Goal: Information Seeking & Learning: Learn about a topic

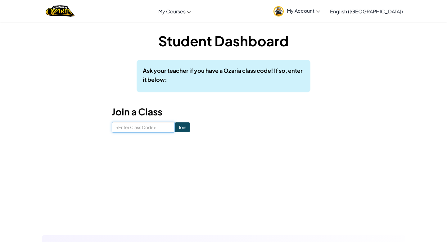
click at [150, 125] on input at bounding box center [143, 127] width 63 height 11
type input "ShelfDustYes"
click input "Join" at bounding box center [182, 127] width 15 height 10
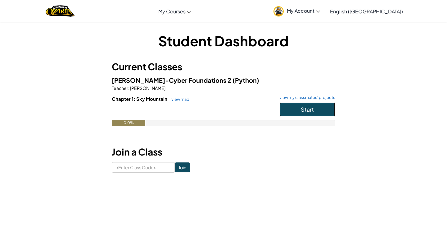
click at [313, 104] on button "Start" at bounding box center [307, 109] width 56 height 14
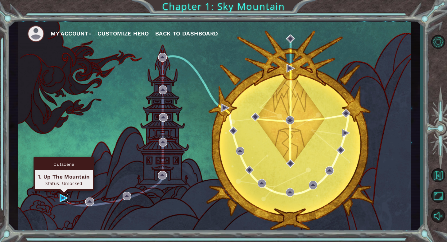
click at [61, 196] on img at bounding box center [64, 197] width 8 height 8
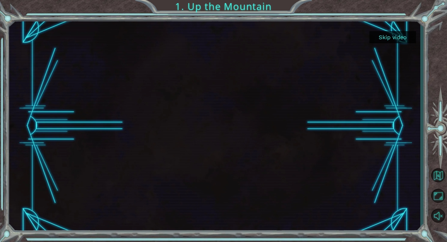
click at [387, 38] on button "Skip video" at bounding box center [392, 37] width 47 height 12
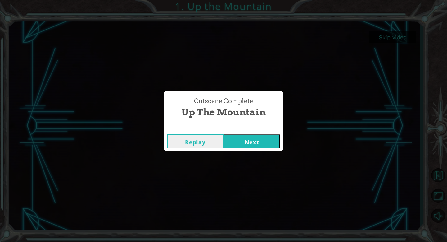
click at [245, 138] on button "Next" at bounding box center [252, 141] width 56 height 14
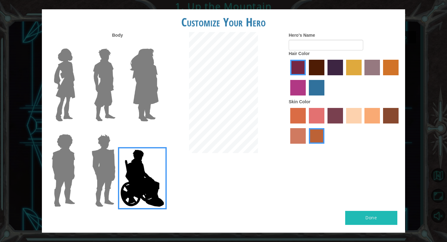
click at [96, 167] on img at bounding box center [103, 170] width 29 height 78
click at [118, 130] on input "Hero Garnet" at bounding box center [118, 130] width 0 height 0
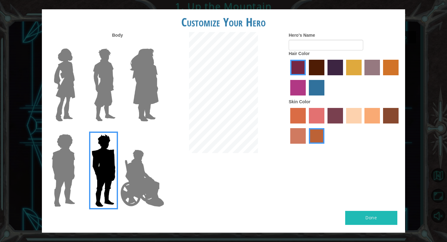
click at [60, 159] on img at bounding box center [63, 170] width 29 height 78
click at [78, 130] on input "Hero Steven" at bounding box center [78, 130] width 0 height 0
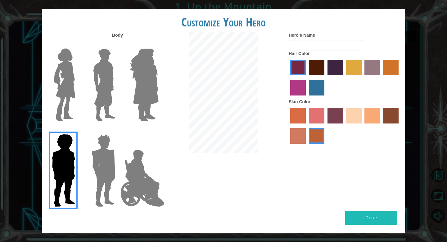
click at [69, 98] on img at bounding box center [65, 85] width 26 height 78
click at [78, 44] on input "Hero Connie" at bounding box center [78, 44] width 0 height 0
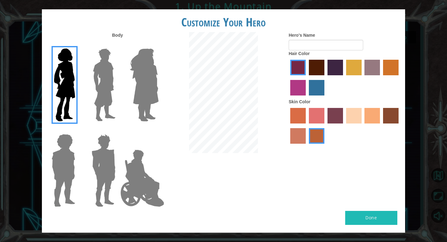
click at [102, 93] on img at bounding box center [104, 85] width 28 height 78
click at [118, 44] on input "Hero Lars" at bounding box center [118, 44] width 0 height 0
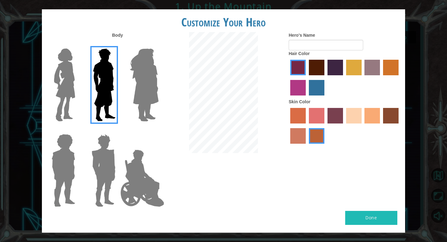
click at [133, 90] on img at bounding box center [144, 85] width 34 height 78
click at [158, 44] on input "Hero Amethyst" at bounding box center [158, 44] width 0 height 0
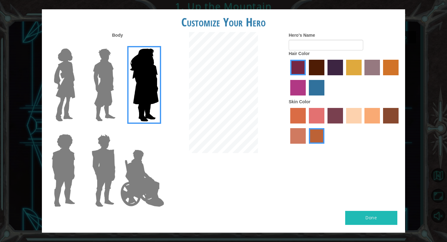
click at [100, 163] on img at bounding box center [103, 170] width 29 height 78
click at [118, 130] on input "Hero Garnet" at bounding box center [118, 130] width 0 height 0
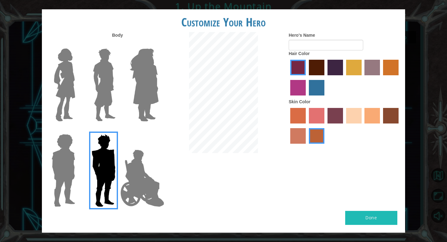
click at [354, 114] on label "sandy beach skin color" at bounding box center [354, 116] width 16 height 16
click at [344, 125] on input "sandy beach skin color" at bounding box center [344, 125] width 0 height 0
click at [72, 161] on img at bounding box center [63, 170] width 29 height 78
click at [78, 130] on input "Hero Steven" at bounding box center [78, 130] width 0 height 0
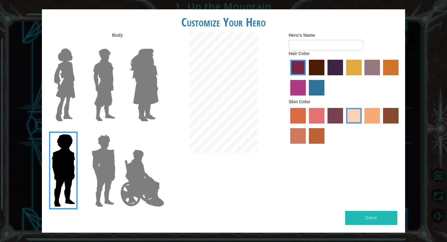
click at [110, 79] on img at bounding box center [104, 85] width 28 height 78
click at [118, 44] on input "Hero Lars" at bounding box center [118, 44] width 0 height 0
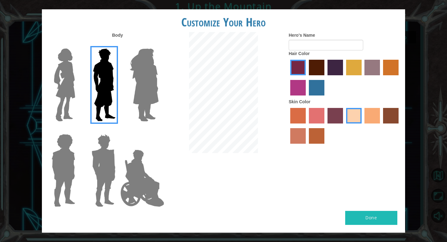
click at [312, 114] on label "froly skin color" at bounding box center [317, 116] width 16 height 16
click at [307, 125] on input "froly skin color" at bounding box center [307, 125] width 0 height 0
click at [336, 112] on label "tosca skin color" at bounding box center [335, 116] width 16 height 16
click at [325, 125] on input "tosca skin color" at bounding box center [325, 125] width 0 height 0
click at [358, 118] on label "sandy beach skin color" at bounding box center [354, 116] width 16 height 16
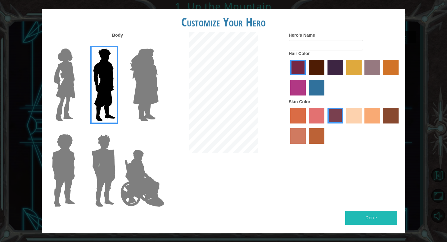
click at [344, 125] on input "sandy beach skin color" at bounding box center [344, 125] width 0 height 0
click at [320, 83] on label "lachmara hair color" at bounding box center [317, 88] width 16 height 16
click at [307, 97] on input "lachmara hair color" at bounding box center [307, 97] width 0 height 0
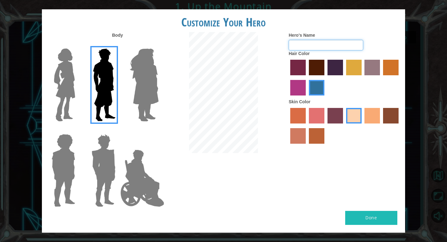
click at [318, 45] on input "Hero's Name" at bounding box center [326, 45] width 75 height 11
click at [308, 44] on input "Noahis badatmadden" at bounding box center [326, 45] width 75 height 11
click at [358, 43] on input "Noahisbadatmadden" at bounding box center [326, 45] width 75 height 11
type input "N"
type input "6"
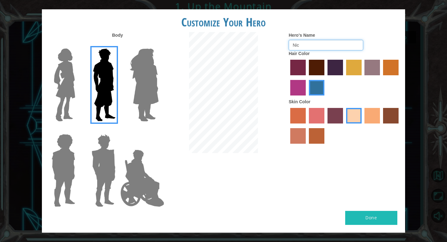
type input "Nic"
click at [380, 219] on button "Done" at bounding box center [371, 217] width 52 height 14
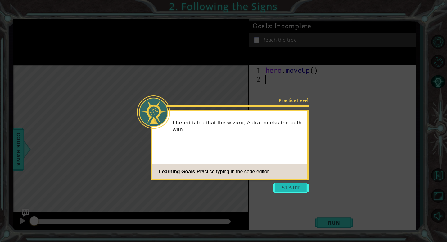
click at [284, 188] on button "Start" at bounding box center [290, 187] width 35 height 10
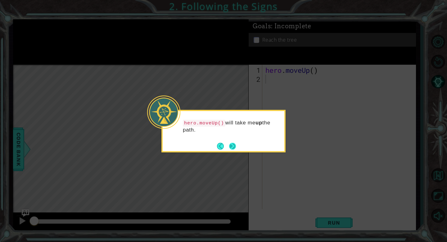
click at [236, 146] on button "Next" at bounding box center [232, 145] width 7 height 7
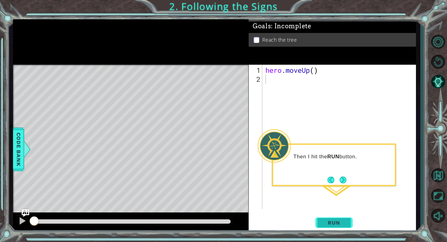
click at [340, 221] on span "Run" at bounding box center [334, 222] width 25 height 6
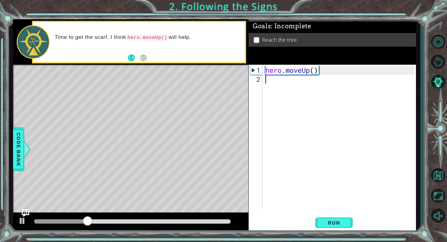
click at [298, 87] on div "hero . moveUp ( )" at bounding box center [340, 146] width 153 height 162
type textarea "h"
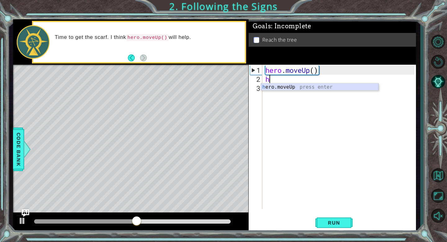
click at [295, 90] on div "hero . moveUp ( ) h" at bounding box center [340, 146] width 153 height 162
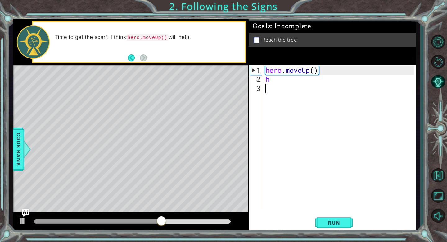
click at [278, 89] on div "hero . moveUp ( ) h" at bounding box center [340, 146] width 153 height 162
click at [277, 79] on div "hero . moveUp ( ) h" at bounding box center [340, 146] width 153 height 162
type textarea "he"
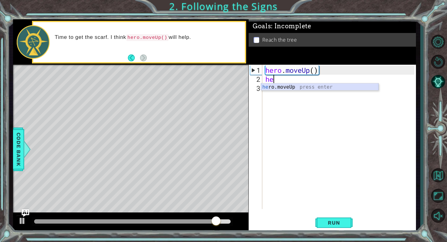
click at [282, 85] on div "he ro.moveUp press enter" at bounding box center [319, 94] width 117 height 22
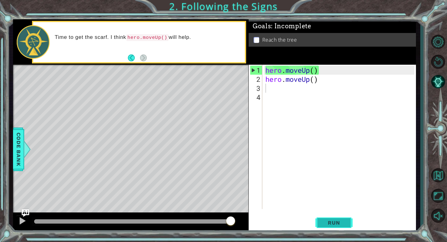
click at [329, 222] on span "Run" at bounding box center [334, 222] width 25 height 6
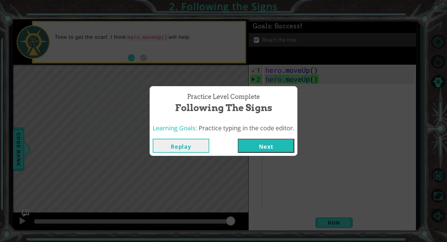
click at [255, 145] on button "Next" at bounding box center [266, 145] width 56 height 14
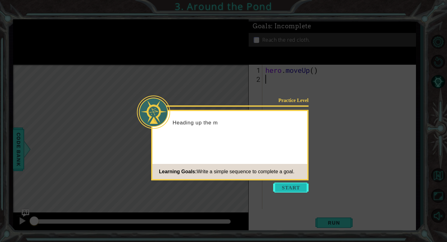
click at [289, 189] on button "Start" at bounding box center [290, 187] width 35 height 10
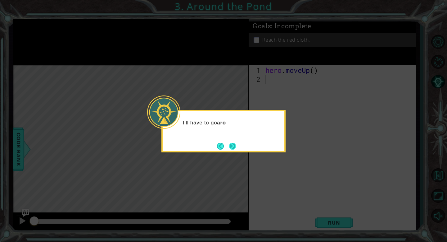
click at [232, 145] on button "Next" at bounding box center [232, 145] width 7 height 7
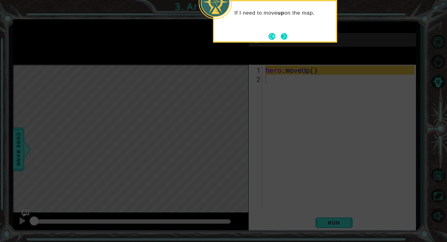
click at [282, 39] on button "Next" at bounding box center [284, 36] width 7 height 7
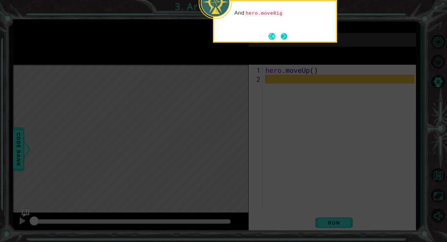
click at [281, 38] on button "Next" at bounding box center [284, 36] width 7 height 7
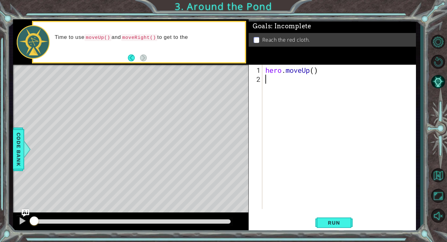
type textarea "h"
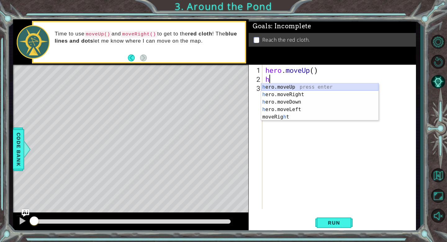
click at [280, 87] on div "h ero.moveUp press enter h ero.moveRight press enter h ero.moveDown press enter…" at bounding box center [319, 109] width 117 height 52
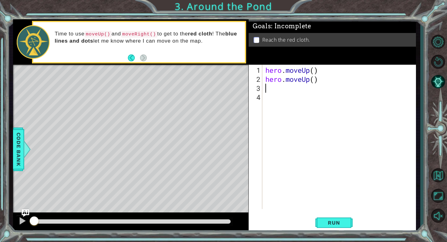
type textarea "h"
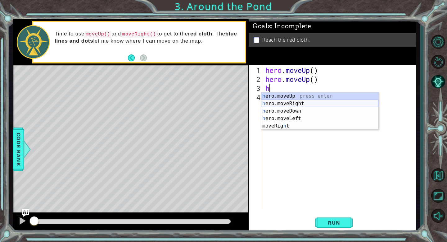
click at [285, 103] on div "h ero.moveUp press enter h ero.moveRight press enter h ero.moveDown press enter…" at bounding box center [319, 118] width 117 height 52
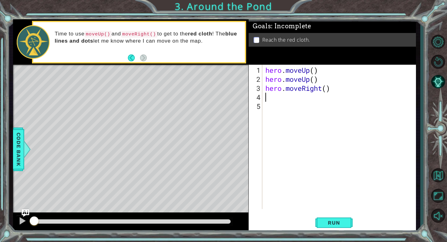
type textarea "h"
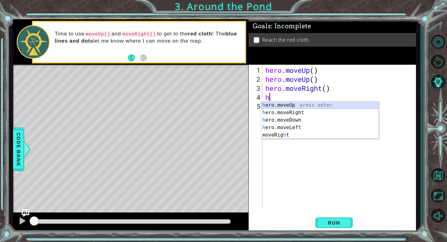
click at [286, 105] on div "h ero.moveUp press enter h ero.moveRight press enter h ero.moveDown press enter…" at bounding box center [319, 127] width 117 height 52
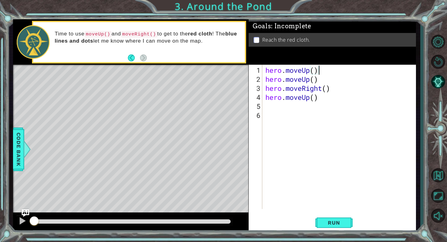
click at [318, 70] on div "hero . moveUp ( ) hero . moveUp ( ) hero . moveRight ( ) hero . moveUp ( )" at bounding box center [340, 146] width 153 height 162
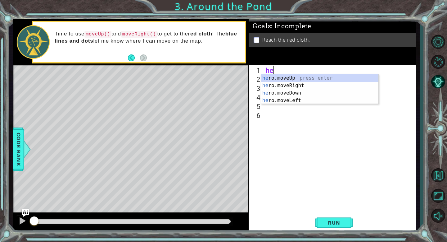
type textarea "h"
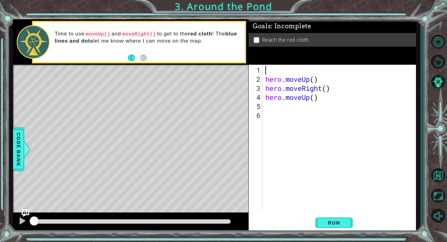
click at [275, 107] on div "hero . moveUp ( ) hero . moveRight ( ) hero . moveUp ( )" at bounding box center [340, 146] width 153 height 162
click at [274, 72] on div "hero . moveUp ( ) hero . moveRight ( ) hero . moveUp ( )" at bounding box center [340, 146] width 153 height 162
click at [270, 107] on div "hero . moveUp ( ) hero . moveRight ( ) hero . moveUp ( )" at bounding box center [340, 146] width 153 height 162
type textarea "h"
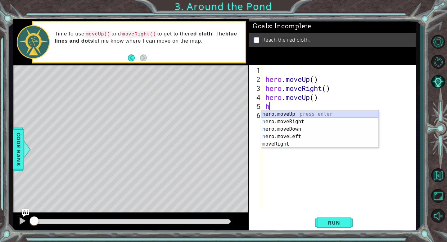
click at [283, 114] on div "h ero.moveUp press enter h ero.moveRight press enter h ero.moveDown press enter…" at bounding box center [319, 136] width 117 height 52
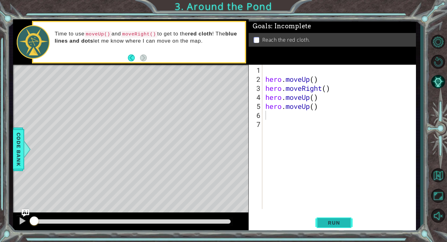
click at [339, 224] on span "Run" at bounding box center [334, 222] width 25 height 6
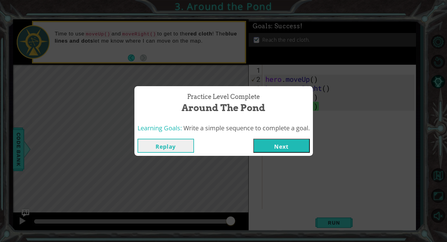
click at [278, 141] on button "Next" at bounding box center [281, 145] width 56 height 14
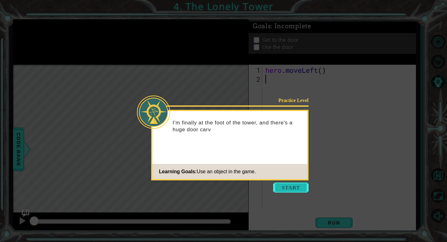
click at [287, 184] on button "Start" at bounding box center [290, 187] width 35 height 10
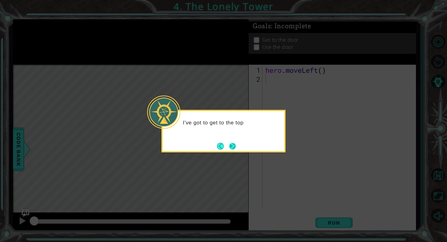
click at [235, 145] on button "Next" at bounding box center [232, 145] width 7 height 7
click at [231, 147] on button "Next" at bounding box center [232, 145] width 7 height 7
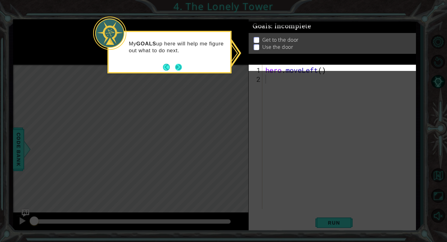
click at [178, 65] on button "Next" at bounding box center [178, 66] width 7 height 7
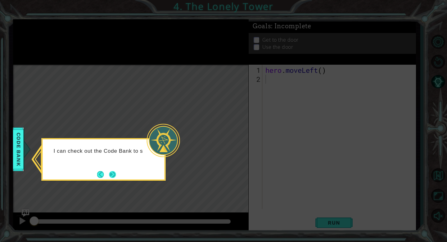
click at [110, 171] on button "Next" at bounding box center [113, 174] width 10 height 10
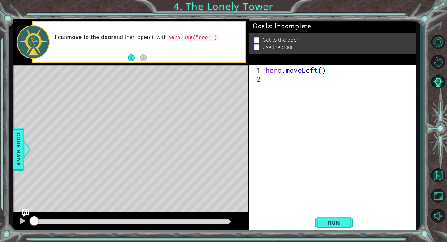
click at [323, 68] on div "hero . moveLeft ( )" at bounding box center [340, 146] width 153 height 162
click at [327, 69] on div "hero . moveLeft ( )" at bounding box center [340, 146] width 153 height 162
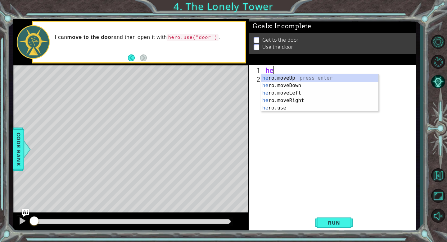
type textarea "h"
type textarea "he"
click at [283, 76] on div "he ro.moveUp press enter he ro.moveDown press enter he ro.moveLeft press enter …" at bounding box center [319, 100] width 117 height 52
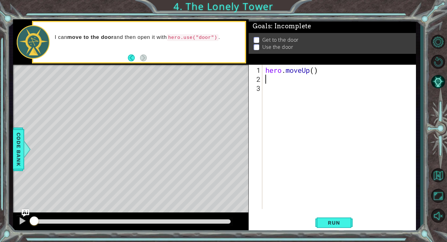
type textarea "h"
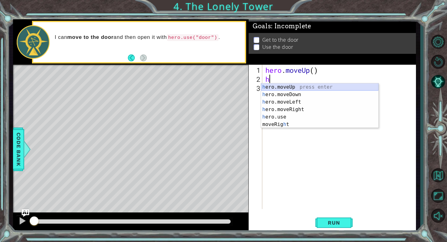
click at [280, 87] on div "h ero.moveUp press enter h ero.moveDown press enter h ero.moveLeft press enter …" at bounding box center [319, 113] width 117 height 60
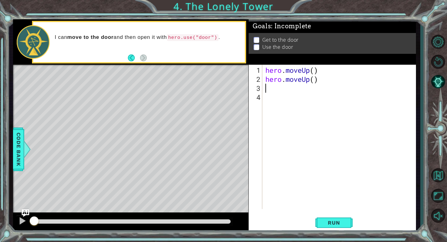
type textarea "h"
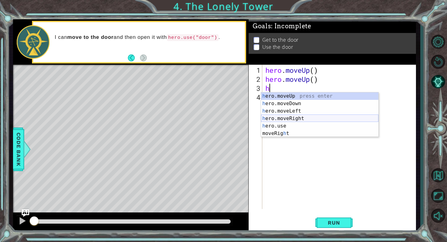
click at [289, 117] on div "h ero.moveUp press enter h ero.moveDown press enter h ero.moveLeft press enter …" at bounding box center [319, 122] width 117 height 60
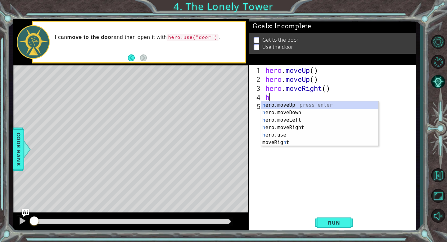
type textarea "he"
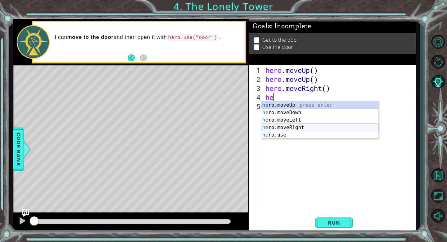
click at [291, 125] on div "he ro.moveUp press enter he ro.moveDown press enter he ro.moveLeft press enter …" at bounding box center [319, 127] width 117 height 52
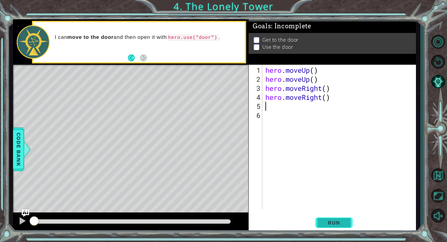
click at [327, 217] on button "Run" at bounding box center [333, 222] width 37 height 17
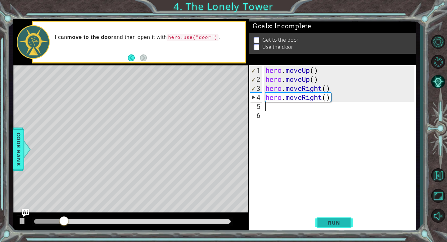
click at [328, 223] on span "Run" at bounding box center [334, 222] width 25 height 6
click at [327, 220] on span "Run" at bounding box center [334, 222] width 25 height 6
click at [325, 221] on span "Run" at bounding box center [334, 222] width 25 height 6
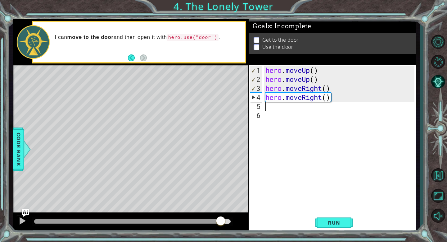
drag, startPoint x: 75, startPoint y: 220, endPoint x: 222, endPoint y: 223, distance: 146.9
click at [222, 223] on div at bounding box center [220, 220] width 11 height 11
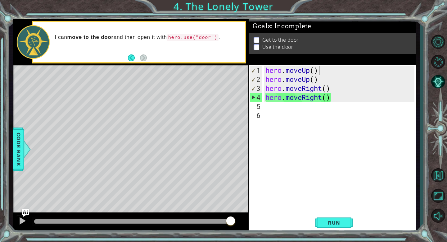
click at [318, 70] on div "hero . moveUp ( ) hero . moveUp ( ) hero . moveRight ( ) hero . moveRight ( )" at bounding box center [340, 146] width 153 height 162
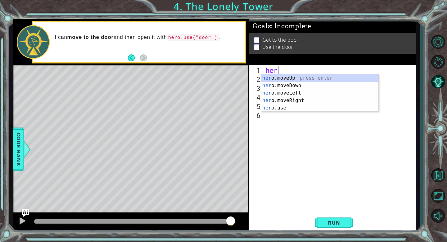
type textarea "h"
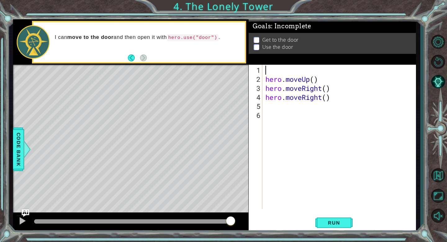
type textarea "h"
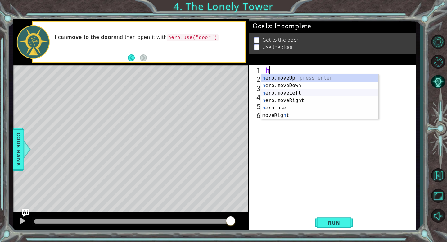
click at [287, 91] on div "h ero.moveUp press enter h ero.moveDown press enter h ero.moveLeft press enter …" at bounding box center [319, 104] width 117 height 60
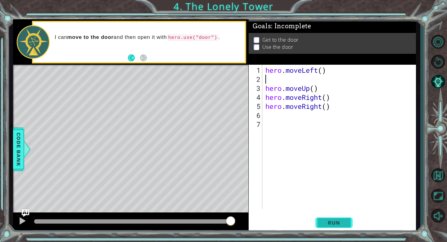
click at [338, 221] on span "Run" at bounding box center [334, 222] width 25 height 6
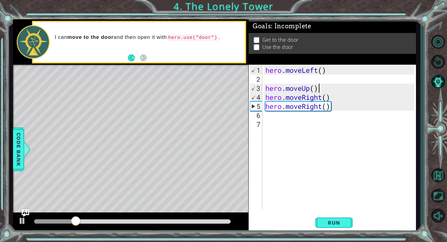
click at [320, 91] on div "hero . moveLeft ( ) hero . moveUp ( ) hero . moveRight ( ) hero . moveRight ( )" at bounding box center [340, 146] width 153 height 162
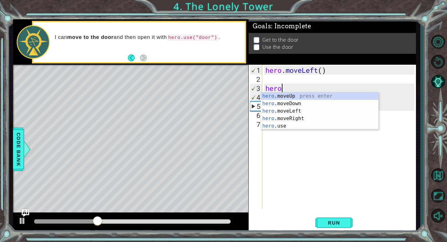
type textarea "her"
click at [280, 93] on div "her o.moveUp press enter her o.moveDown press enter her o.moveLeft press enter …" at bounding box center [319, 118] width 117 height 52
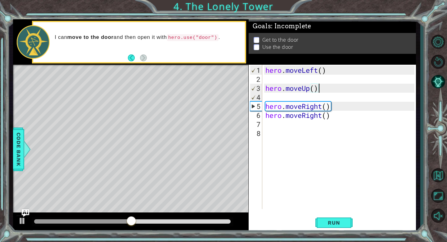
click at [321, 91] on div "hero . moveLeft ( ) hero . moveUp ( ) hero . moveRight ( ) hero . moveRight ( )" at bounding box center [340, 146] width 153 height 162
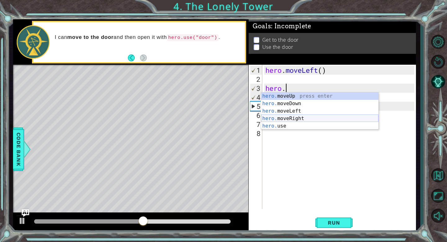
type textarea "hero"
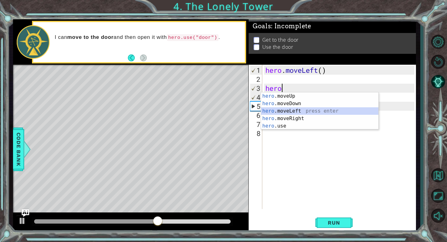
click at [298, 111] on div "hero .moveUp press enter hero .moveDown press enter hero .moveLeft press enter …" at bounding box center [319, 118] width 117 height 52
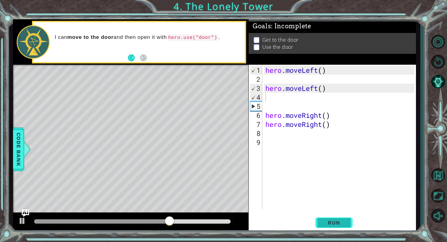
click at [339, 217] on button "Run" at bounding box center [333, 222] width 37 height 17
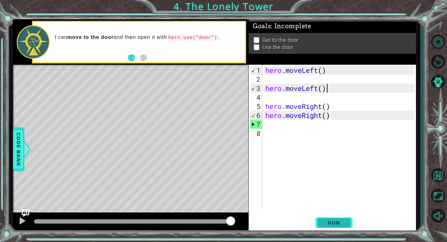
click at [323, 221] on span "Run" at bounding box center [334, 222] width 25 height 6
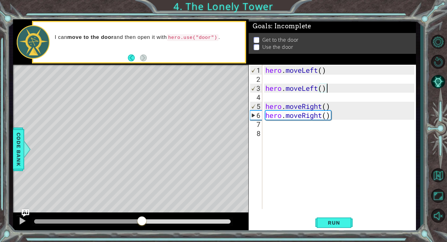
drag, startPoint x: 130, startPoint y: 219, endPoint x: 276, endPoint y: 229, distance: 146.2
click at [276, 229] on div "1 ההההההההההההההההההההההההההההההההההההההההההההההההההההההההההההההההההההההההההההה…" at bounding box center [214, 125] width 403 height 213
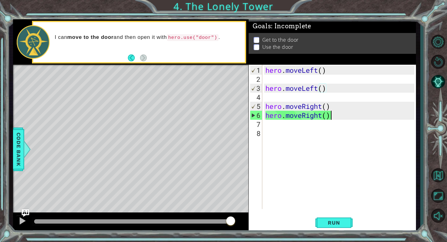
click at [336, 111] on div "hero . moveLeft ( ) hero . moveLeft ( ) hero . moveRight ( ) hero . moveRight (…" at bounding box center [340, 146] width 153 height 162
click at [329, 102] on div "hero . moveLeft ( ) hero . moveLeft ( ) hero . moveRight ( ) hero . moveRight (…" at bounding box center [340, 146] width 153 height 162
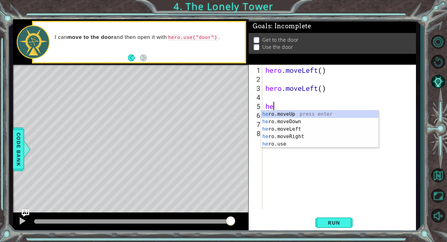
type textarea "h"
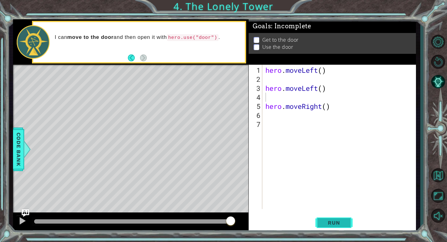
click at [327, 224] on span "Run" at bounding box center [334, 222] width 25 height 6
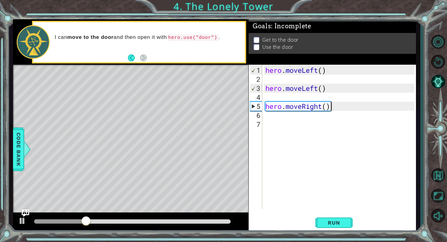
click at [334, 108] on div "hero . moveLeft ( ) hero . moveLeft ( ) hero . moveRight ( )" at bounding box center [340, 146] width 153 height 162
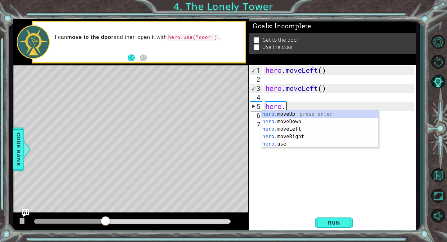
type textarea "hero"
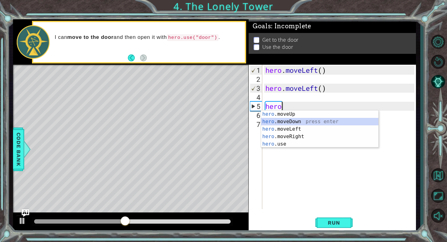
click at [273, 124] on div "hero .moveUp press enter hero .moveDown press enter hero .moveLeft press enter …" at bounding box center [319, 136] width 117 height 52
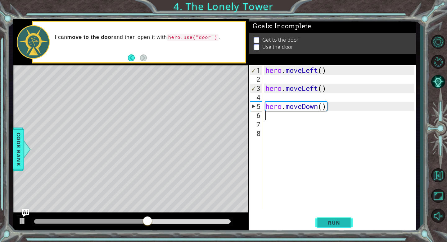
click at [329, 219] on span "Run" at bounding box center [334, 222] width 25 height 6
click at [329, 106] on div "hero . moveLeft ( ) hero . moveLeft ( ) hero . moveDown ( )" at bounding box center [340, 146] width 153 height 162
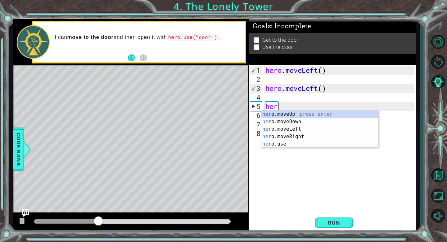
type textarea "h"
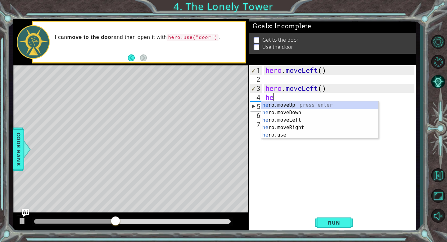
type textarea "her"
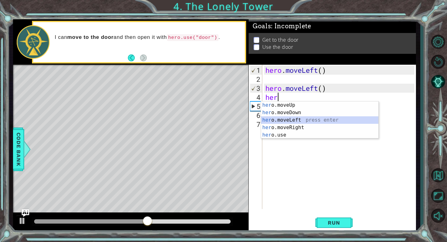
click at [286, 119] on div "her o.moveUp press enter her o.moveDown press enter her o.moveLeft press enter …" at bounding box center [319, 127] width 117 height 52
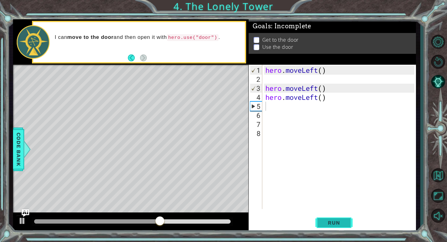
click at [328, 219] on span "Run" at bounding box center [334, 222] width 25 height 6
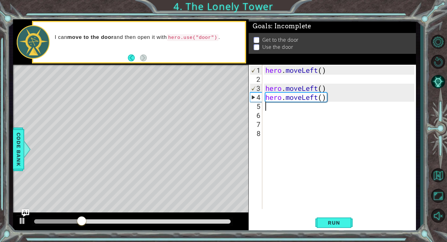
click at [330, 99] on div "hero . moveLeft ( ) hero . moveLeft ( ) hero . moveLeft ( )" at bounding box center [340, 146] width 153 height 162
click at [327, 98] on div "hero . moveLeft ( ) hero . moveLeft ( ) hero . moveLeft ( )" at bounding box center [340, 146] width 153 height 162
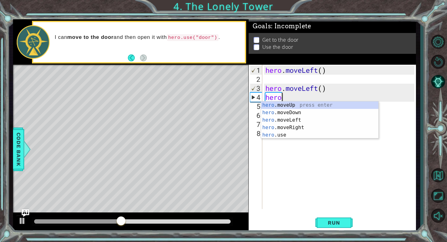
type textarea "her"
click at [291, 102] on div "her o.moveUp press enter her o.moveDown press enter her o.moveLeft press enter …" at bounding box center [319, 127] width 117 height 52
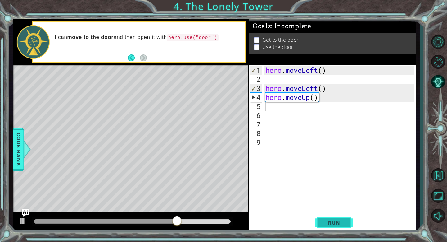
click at [340, 227] on button "Run" at bounding box center [333, 222] width 37 height 17
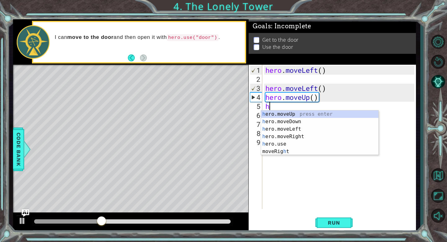
type textarea "he"
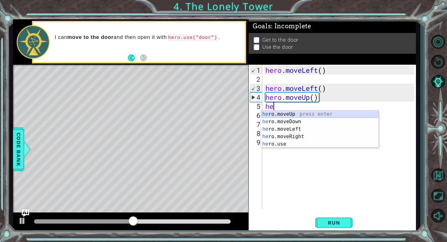
click at [293, 112] on div "he ro.moveUp press enter he ro.moveDown press enter he ro.moveLeft press enter …" at bounding box center [319, 136] width 117 height 52
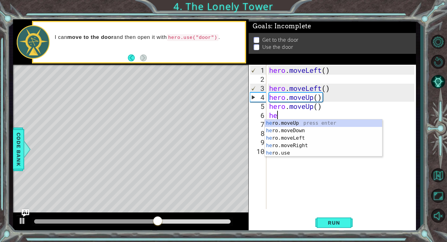
type textarea "her"
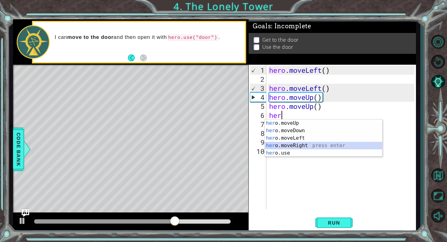
click at [307, 147] on div "her o.moveUp press enter her o.moveDown press enter her o.moveLeft press enter …" at bounding box center [323, 145] width 117 height 52
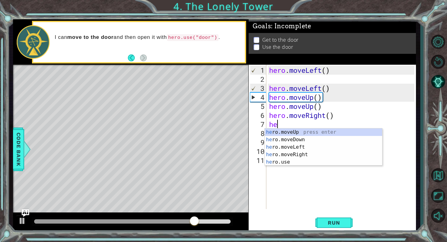
type textarea "her"
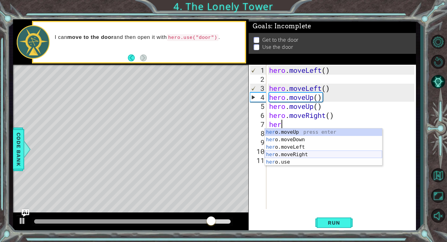
click at [302, 156] on div "her o.moveUp press enter her o.moveDown press enter her o.moveLeft press enter …" at bounding box center [323, 154] width 117 height 52
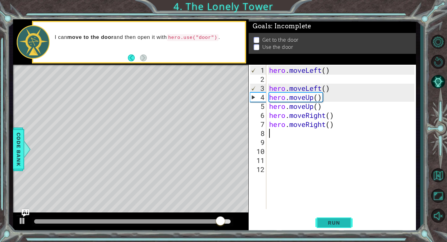
click at [337, 222] on span "Run" at bounding box center [334, 222] width 25 height 6
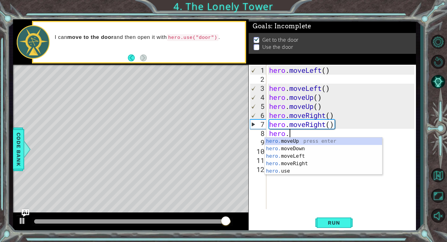
scroll to position [0, 1]
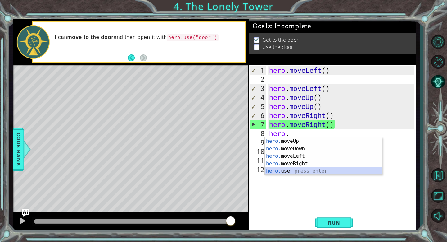
click at [291, 169] on div "hero. moveUp press enter hero. moveDown press enter hero. moveLeft press enter …" at bounding box center [323, 163] width 117 height 52
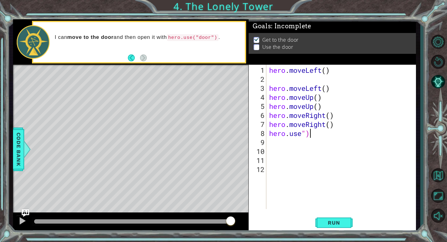
click at [312, 133] on div "hero . moveLeft ( ) hero . moveLeft ( ) hero . moveUp ( ) hero . moveUp ( ) her…" at bounding box center [343, 146] width 150 height 162
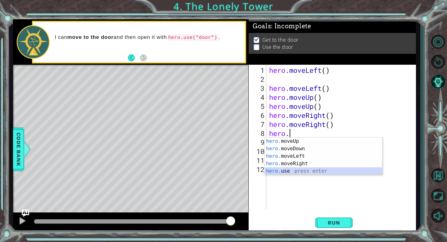
click at [294, 169] on div "hero. moveUp press enter hero. moveDown press enter hero. moveLeft press enter …" at bounding box center [323, 163] width 117 height 52
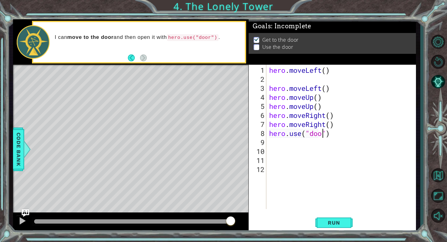
scroll to position [0, 2]
type textarea "hero.use("door")"
click at [333, 221] on span "Run" at bounding box center [334, 222] width 25 height 6
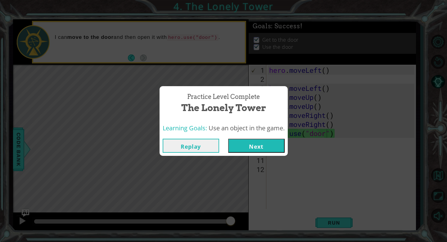
click at [261, 142] on button "Next" at bounding box center [256, 145] width 56 height 14
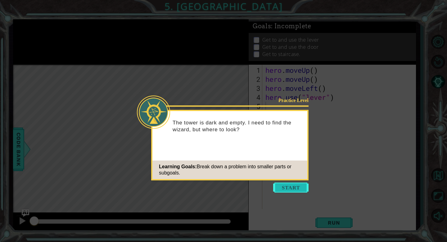
click at [279, 187] on button "Start" at bounding box center [290, 187] width 35 height 10
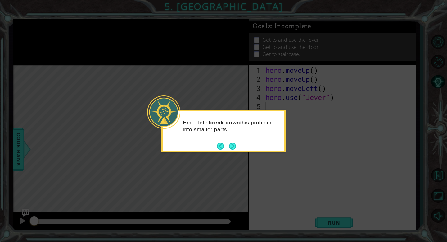
click at [235, 174] on icon at bounding box center [223, 121] width 447 height 242
click at [234, 145] on button "Next" at bounding box center [232, 146] width 8 height 8
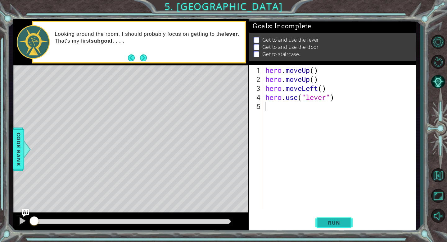
click at [326, 220] on span "Run" at bounding box center [334, 222] width 25 height 6
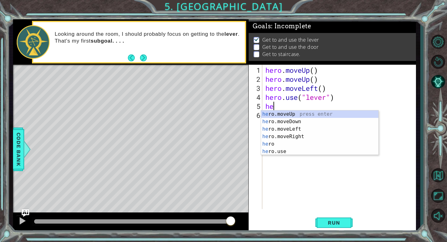
type textarea "her"
click at [280, 137] on div "her o.moveUp press enter her o.moveDown press enter her o.moveLeft press enter …" at bounding box center [319, 140] width 117 height 60
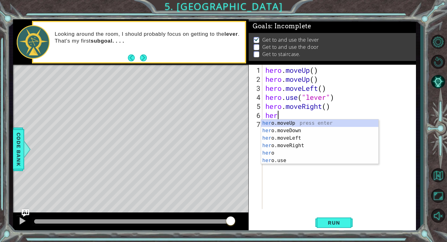
type textarea "here"
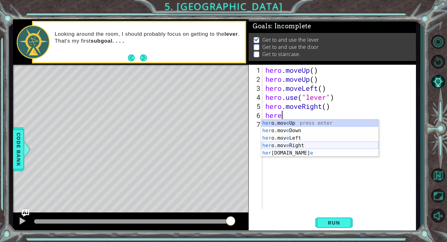
click at [280, 144] on div "her o.mov e Up press enter her o.mov e Down press enter her o.mov e Left press …" at bounding box center [319, 145] width 117 height 52
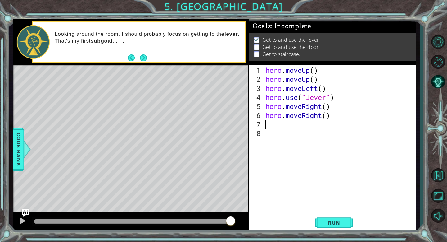
scroll to position [0, 0]
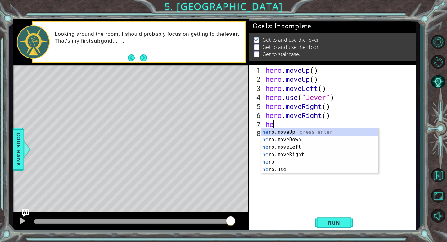
type textarea "her"
click at [269, 154] on div "her o.moveUp press enter her o.moveDown press enter her o.moveLeft press enter …" at bounding box center [319, 158] width 117 height 60
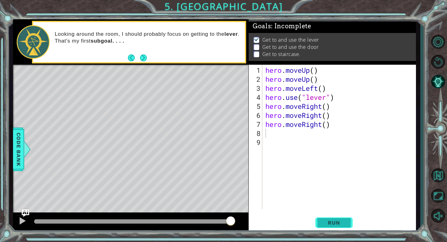
click at [321, 221] on button "Run" at bounding box center [333, 222] width 37 height 17
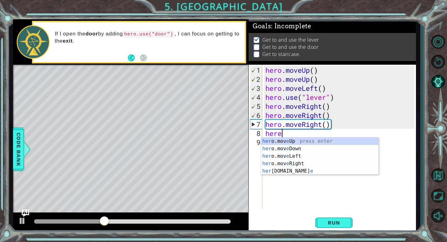
scroll to position [0, 0]
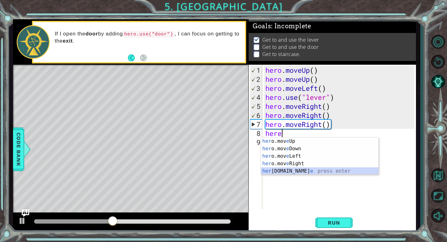
click at [293, 170] on div "her o.mov e Up press enter her o.mov e Down press enter her o.mov e Left press …" at bounding box center [319, 163] width 117 height 52
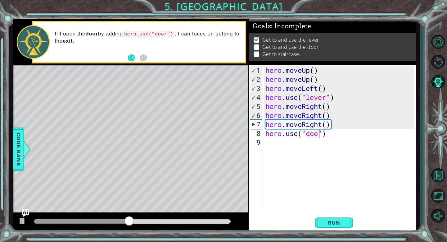
scroll to position [0, 2]
type textarea "hero.use("door")"
click at [341, 225] on button "Run" at bounding box center [333, 222] width 37 height 17
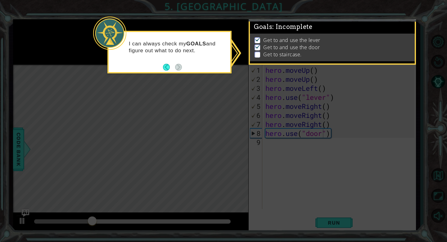
click at [198, 103] on icon at bounding box center [223, 121] width 447 height 242
click at [166, 67] on button "Back" at bounding box center [169, 67] width 12 height 7
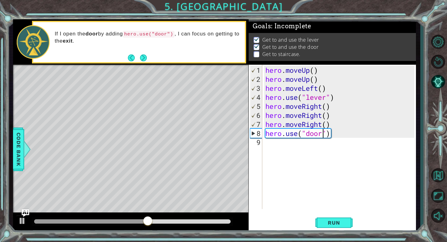
click at [306, 148] on div "hero . moveUp ( ) hero . moveUp ( ) hero . moveLeft ( ) hero . use ( "lever" ) …" at bounding box center [340, 146] width 153 height 162
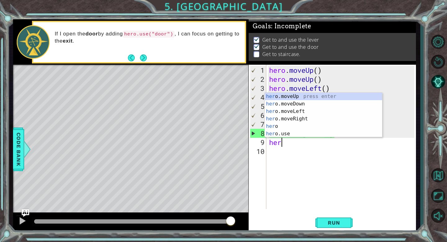
scroll to position [0, 0]
type textarea "hero"
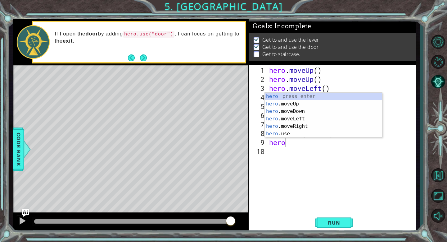
scroll to position [0, 0]
click at [288, 103] on div "hero press enter hero .moveUp press enter hero .moveDown press enter hero .move…" at bounding box center [323, 123] width 117 height 60
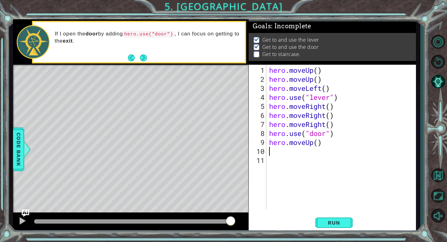
scroll to position [0, 0]
click at [335, 221] on span "Run" at bounding box center [334, 222] width 25 height 6
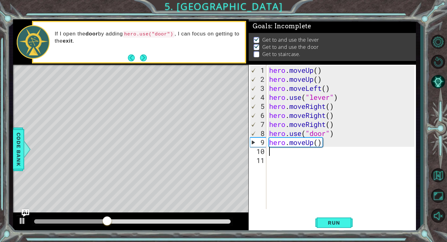
type textarea "h"
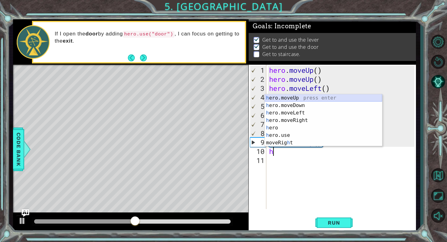
click at [282, 97] on div "h ero.moveUp press enter h ero.moveDown press enter h ero.moveLeft press enter …" at bounding box center [323, 127] width 117 height 67
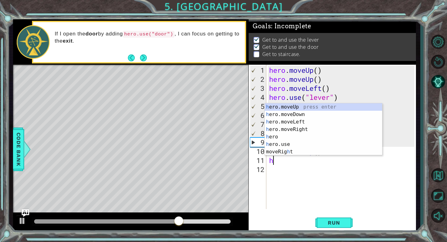
type textarea "he"
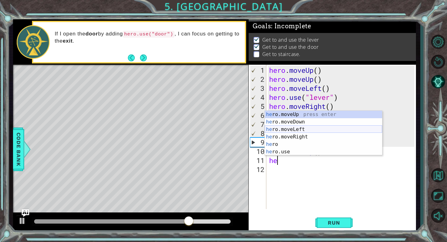
click at [295, 131] on div "he ro.moveUp press enter he ro.moveDown press enter he ro.moveLeft press enter …" at bounding box center [323, 141] width 117 height 60
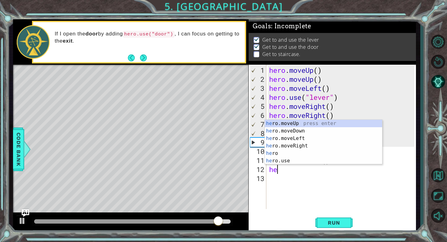
type textarea "her"
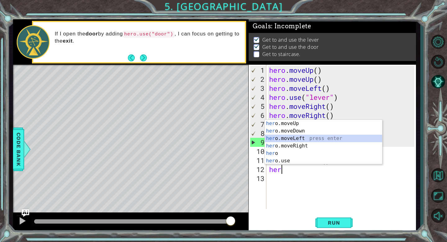
click at [282, 136] on div "her o.moveUp press enter her o.moveDown press enter her o.moveLeft press enter …" at bounding box center [323, 150] width 117 height 60
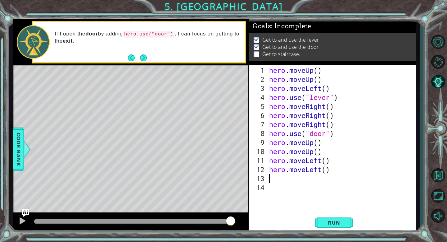
type textarea "h"
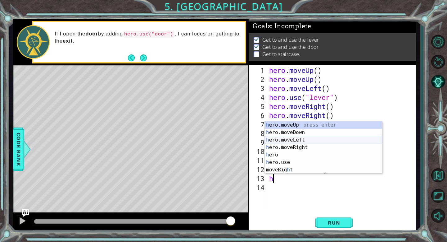
click at [287, 138] on div "h ero.moveUp press enter h ero.moveDown press enter h ero.moveLeft press enter …" at bounding box center [323, 154] width 117 height 67
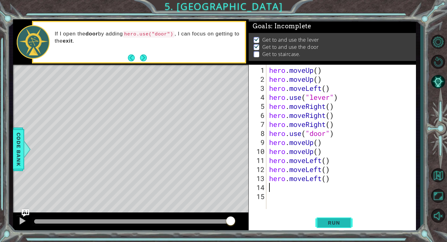
click at [345, 224] on span "Run" at bounding box center [334, 222] width 25 height 6
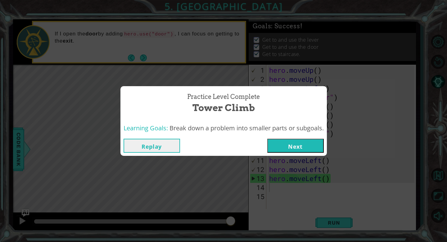
click at [293, 141] on button "Next" at bounding box center [295, 145] width 56 height 14
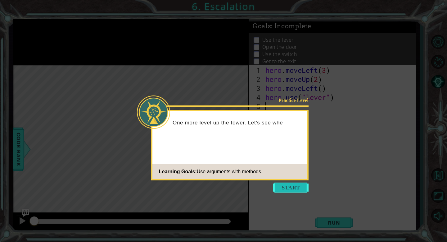
click at [281, 185] on button "Start" at bounding box center [290, 187] width 35 height 10
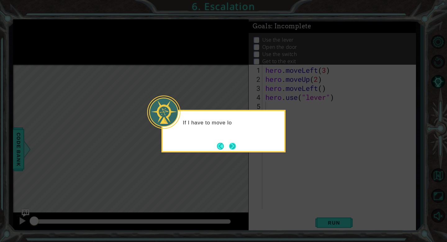
click at [230, 142] on button "Next" at bounding box center [232, 145] width 7 height 7
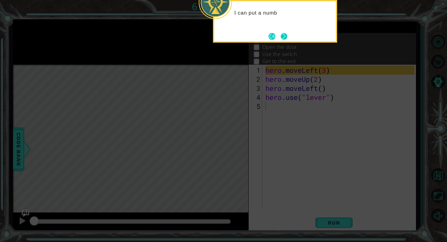
click at [283, 33] on button "Next" at bounding box center [284, 36] width 7 height 7
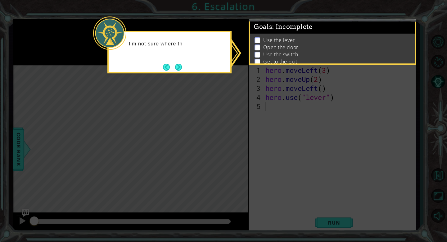
click at [184, 66] on div "I'm not sure where th" at bounding box center [169, 52] width 124 height 43
click at [178, 66] on button "Next" at bounding box center [178, 66] width 7 height 7
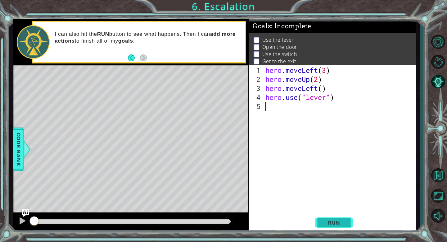
click at [324, 218] on button "Run" at bounding box center [333, 222] width 37 height 17
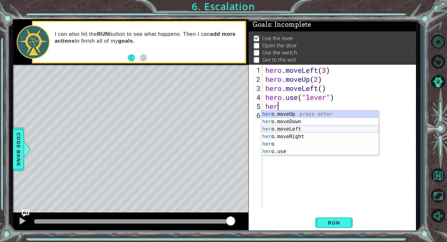
click at [272, 128] on div "her o.moveUp press enter her o.moveDown press enter her o.moveLeft press enter …" at bounding box center [319, 140] width 117 height 60
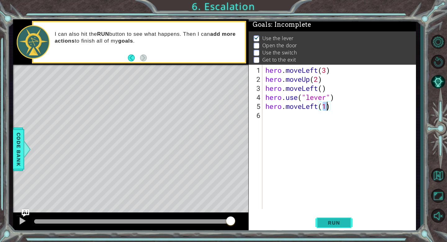
type textarea "hero.moveLeft(1)"
click at [334, 222] on span "Run" at bounding box center [334, 222] width 25 height 6
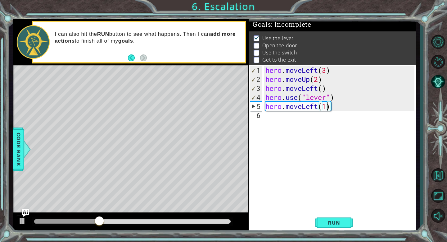
click at [302, 126] on div "hero . moveLeft ( 3 ) hero . moveUp ( 2 ) hero . moveLeft ( ) hero . use ( "lev…" at bounding box center [340, 146] width 153 height 162
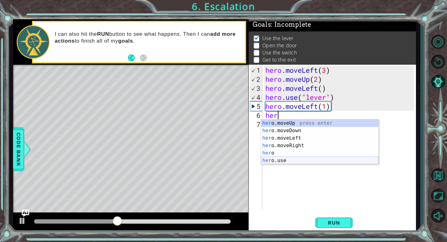
click at [289, 160] on div "her o.moveUp press enter her o.moveDown press enter her o.moveLeft press enter …" at bounding box center [319, 149] width 117 height 60
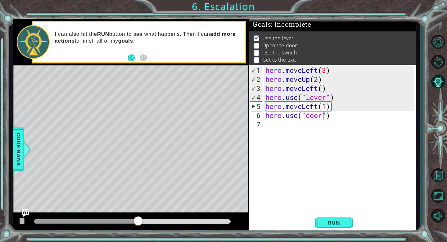
scroll to position [0, 2]
type textarea "hero.use("door")"
click at [333, 222] on span "Run" at bounding box center [334, 222] width 25 height 6
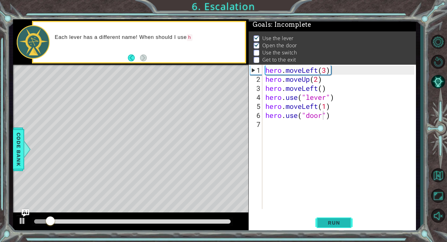
click at [316, 218] on button "Run" at bounding box center [333, 222] width 37 height 17
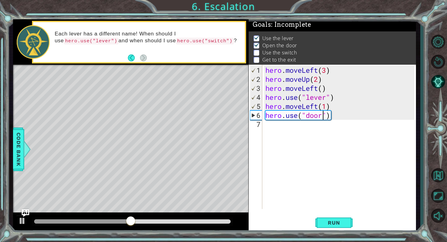
click at [281, 137] on div "hero . moveLeft ( 3 ) hero . moveUp ( 2 ) hero . moveLeft ( ) hero . use ( "lev…" at bounding box center [340, 146] width 153 height 162
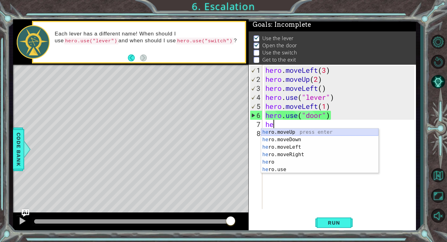
click at [310, 130] on div "he ro.moveUp press enter he ro.moveDown press enter he ro.moveLeft press enter …" at bounding box center [319, 158] width 117 height 60
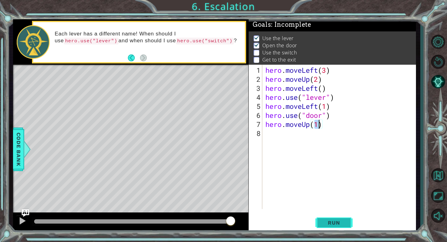
type textarea "hero.moveUp(1)"
click at [325, 222] on span "Run" at bounding box center [334, 222] width 25 height 6
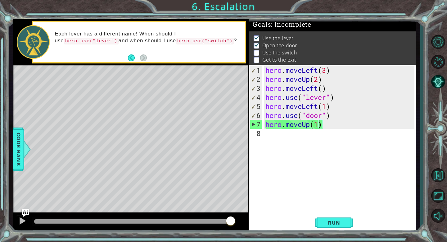
click at [313, 140] on div "hero . moveLeft ( 3 ) hero . moveUp ( 2 ) hero . moveLeft ( ) hero . use ( "lev…" at bounding box center [340, 146] width 153 height 162
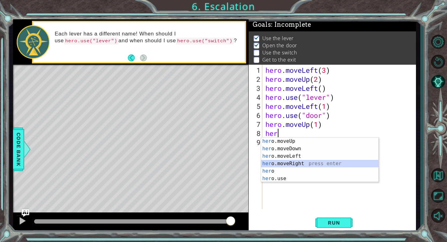
click at [294, 162] on div "her o.moveUp press enter her o.moveDown press enter her o.moveLeft press enter …" at bounding box center [319, 167] width 117 height 60
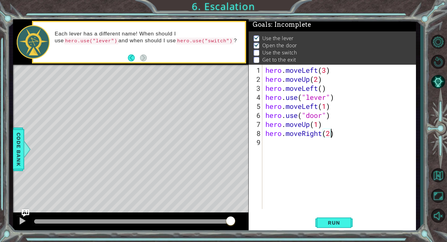
scroll to position [0, 3]
click at [340, 219] on button "Run" at bounding box center [333, 222] width 37 height 17
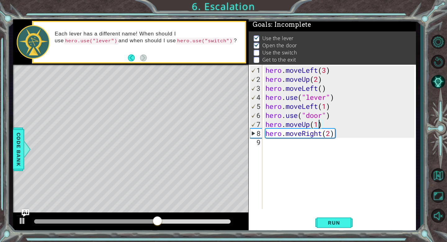
click at [318, 125] on div "hero . moveLeft ( 3 ) hero . moveUp ( 2 ) hero . moveLeft ( ) hero . use ( "lev…" at bounding box center [340, 146] width 153 height 162
type textarea "hero.moveUp(2)"
click at [340, 217] on button "Run" at bounding box center [333, 222] width 37 height 17
drag, startPoint x: 55, startPoint y: 223, endPoint x: 211, endPoint y: 221, distance: 156.2
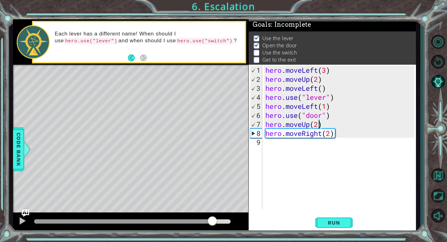
click at [211, 220] on div at bounding box center [212, 220] width 11 height 11
click at [273, 151] on div "hero . moveLeft ( 3 ) hero . moveUp ( 2 ) hero . moveLeft ( ) hero . use ( "lev…" at bounding box center [340, 146] width 153 height 162
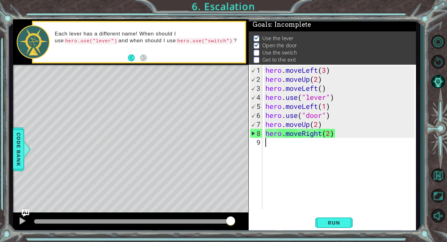
click at [332, 135] on div "hero . moveLeft ( 3 ) hero . moveUp ( 2 ) hero . moveLeft ( ) hero . use ( "lev…" at bounding box center [340, 146] width 153 height 162
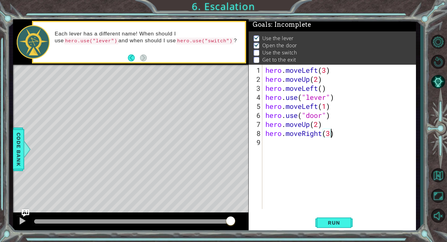
scroll to position [0, 3]
type textarea "hero.moveRight(3)"
click at [327, 224] on span "Run" at bounding box center [334, 222] width 25 height 6
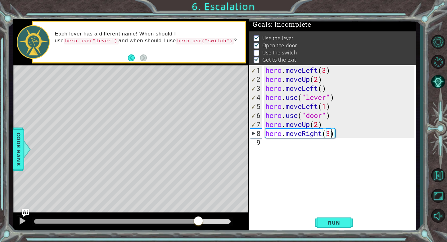
drag, startPoint x: 47, startPoint y: 221, endPoint x: 199, endPoint y: 219, distance: 152.4
click at [199, 219] on div at bounding box center [198, 220] width 11 height 11
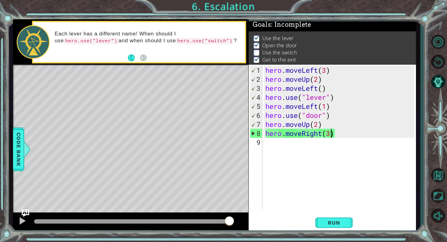
click at [280, 151] on div "hero . moveLeft ( 3 ) hero . moveUp ( 2 ) hero . moveLeft ( ) hero . use ( "lev…" at bounding box center [340, 146] width 153 height 162
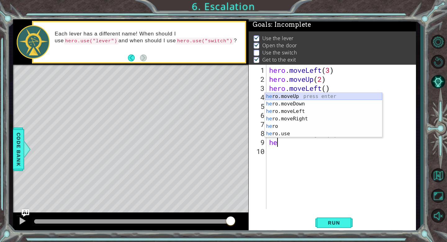
click at [289, 97] on div "he ro.moveUp press enter he ro.moveDown press enter he ro.moveLeft press enter …" at bounding box center [323, 123] width 117 height 60
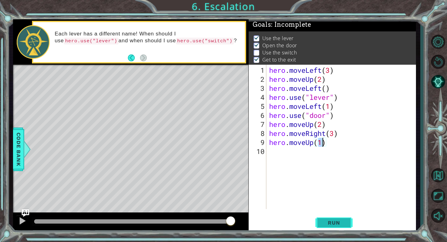
type textarea "hero.moveUp(1)"
click at [332, 223] on span "Run" at bounding box center [334, 222] width 25 height 6
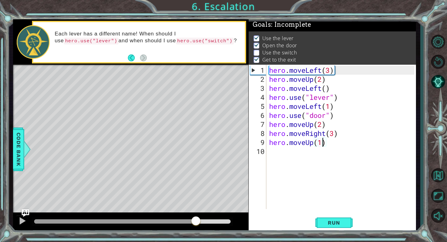
click at [196, 220] on div at bounding box center [132, 221] width 196 height 4
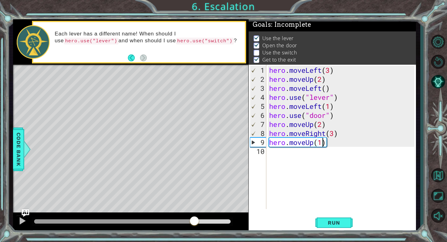
click at [287, 152] on div "hero . moveLeft ( 3 ) hero . moveUp ( 2 ) hero . moveLeft ( ) hero . use ( "lev…" at bounding box center [343, 146] width 150 height 162
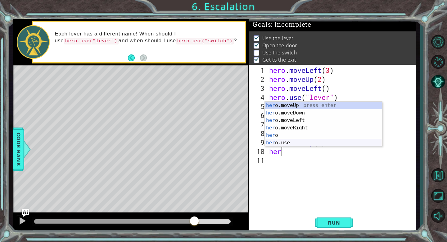
click at [288, 143] on div "her o.moveUp press enter her o.moveDown press enter her o.moveLeft press enter …" at bounding box center [323, 132] width 117 height 60
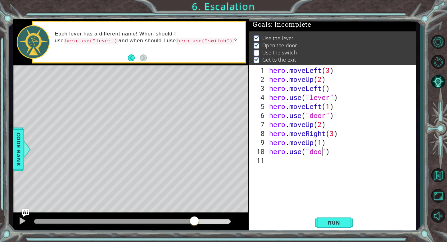
type textarea "hero.use("door")"
click at [332, 219] on button "Run" at bounding box center [333, 222] width 37 height 17
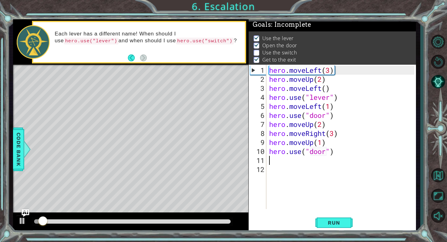
click at [217, 221] on div at bounding box center [132, 221] width 196 height 4
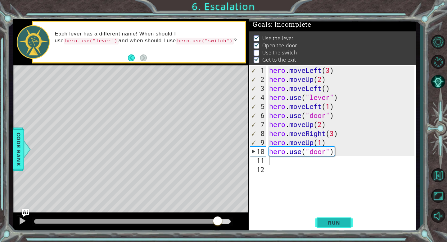
click at [331, 219] on span "Run" at bounding box center [334, 222] width 25 height 6
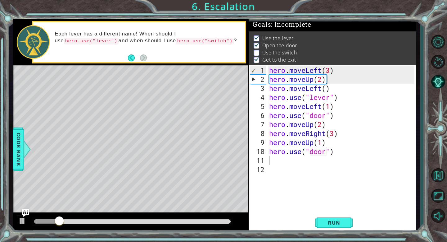
click at [182, 218] on div at bounding box center [132, 221] width 201 height 9
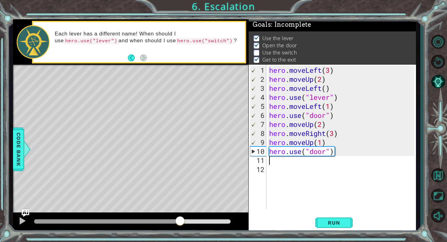
click at [180, 221] on div at bounding box center [132, 221] width 196 height 4
click at [158, 224] on div at bounding box center [132, 221] width 201 height 9
click at [159, 221] on div at bounding box center [96, 221] width 125 height 4
click at [145, 220] on div at bounding box center [96, 221] width 125 height 4
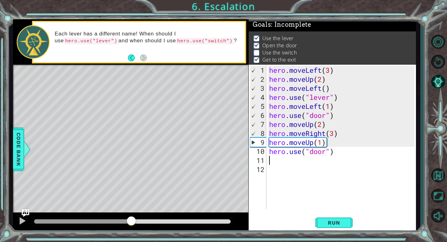
click at [131, 220] on div at bounding box center [82, 221] width 97 height 4
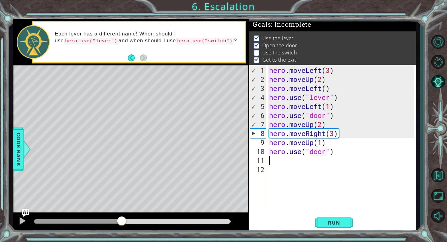
drag, startPoint x: 131, startPoint y: 221, endPoint x: 121, endPoint y: 223, distance: 10.1
click at [121, 223] on div at bounding box center [121, 220] width 11 height 11
click at [326, 142] on div "hero . moveLeft ( 3 ) hero . moveUp ( 2 ) hero . moveLeft ( ) hero . use ( "lev…" at bounding box center [343, 146] width 150 height 162
type textarea "hero.moveUp(1)"
click at [309, 140] on div "hero . moveLeft ( 3 ) hero . moveUp ( 2 ) hero . moveLeft ( ) hero . use ( "lev…" at bounding box center [343, 146] width 150 height 162
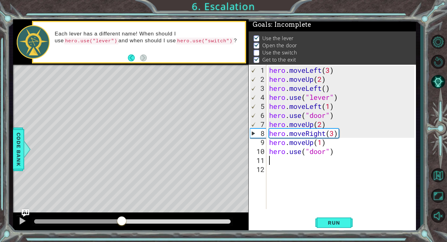
click at [280, 158] on div "hero . moveLeft ( 3 ) hero . moveUp ( 2 ) hero . moveLeft ( ) hero . use ( "lev…" at bounding box center [343, 146] width 150 height 162
click at [336, 151] on div "hero . moveLeft ( 3 ) hero . moveUp ( 2 ) hero . moveLeft ( ) hero . use ( "lev…" at bounding box center [343, 146] width 150 height 162
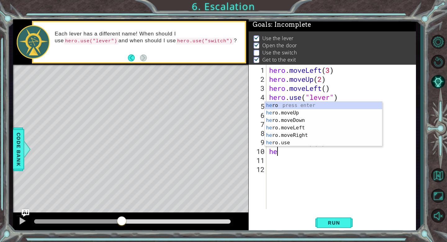
type textarea "h"
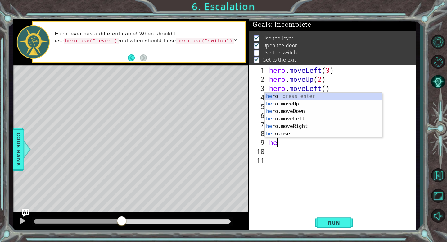
type textarea "h"
click at [291, 131] on div "her o press enter her o.moveUp press enter her o.moveDown press enter her o.mov…" at bounding box center [323, 123] width 117 height 60
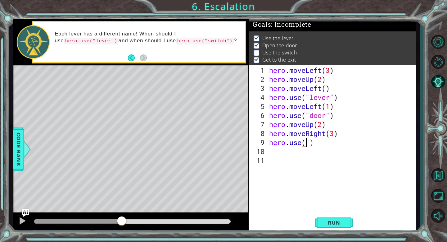
click at [313, 144] on div "hero . moveLeft ( 3 ) hero . moveUp ( 2 ) hero . moveLeft ( ) hero . use ( "lev…" at bounding box center [343, 146] width 150 height 162
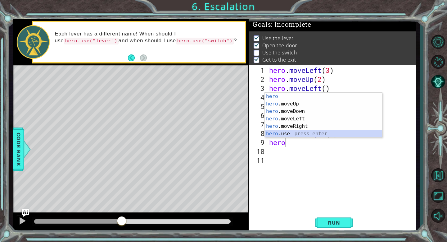
click at [279, 133] on div "hero press enter hero .moveUp press enter hero .moveDown press enter hero .move…" at bounding box center [323, 123] width 117 height 60
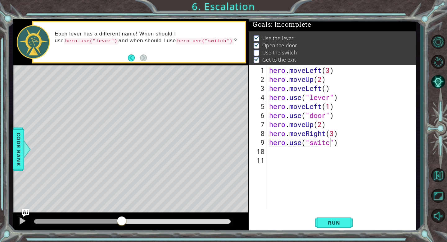
scroll to position [0, 3]
click at [331, 219] on button "Run" at bounding box center [333, 222] width 37 height 17
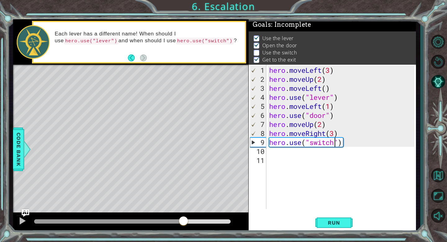
click at [183, 221] on div at bounding box center [132, 221] width 196 height 4
click at [165, 223] on div at bounding box center [132, 221] width 201 height 9
click at [160, 223] on div at bounding box center [96, 221] width 125 height 4
click at [146, 224] on div at bounding box center [132, 221] width 201 height 9
click at [132, 219] on div at bounding box center [96, 221] width 125 height 4
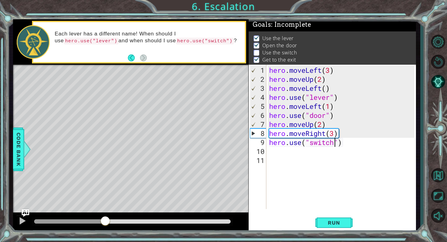
drag, startPoint x: 130, startPoint y: 219, endPoint x: 103, endPoint y: 220, distance: 27.6
click at [103, 220] on div at bounding box center [105, 220] width 11 height 11
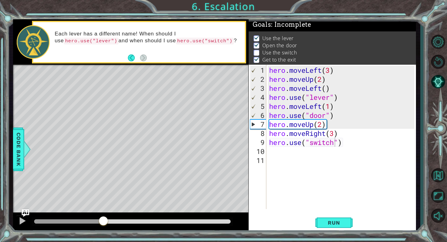
click at [133, 188] on div "Level Map" at bounding box center [156, 156] width 287 height 183
click at [19, 224] on div at bounding box center [22, 220] width 8 height 8
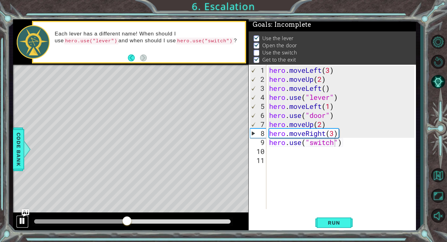
click at [22, 218] on div at bounding box center [22, 220] width 8 height 8
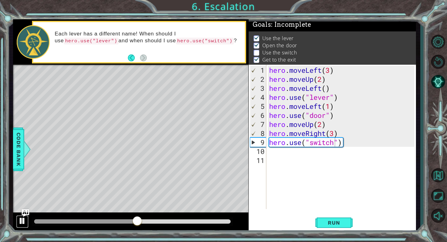
click at [22, 218] on div at bounding box center [22, 220] width 8 height 8
click at [339, 133] on div "hero . moveLeft ( 3 ) hero . moveUp ( 2 ) hero . moveLeft ( ) hero . use ( "lev…" at bounding box center [343, 146] width 150 height 162
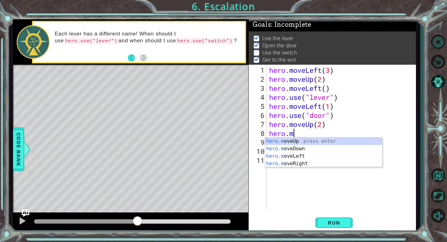
scroll to position [0, 1]
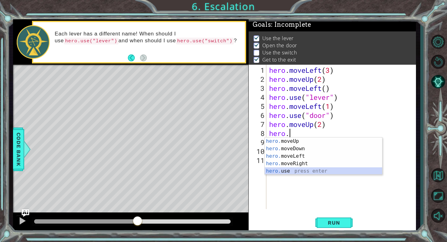
click at [287, 170] on div "hero. moveUp press enter hero. moveDown press enter hero. moveLeft press enter …" at bounding box center [323, 163] width 117 height 52
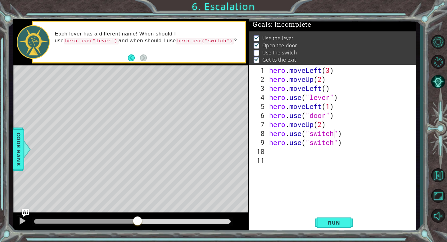
scroll to position [0, 3]
click at [344, 146] on div "hero . moveLeft ( 3 ) hero . moveUp ( 2 ) hero . moveLeft ( ) hero . use ( "lev…" at bounding box center [343, 146] width 150 height 162
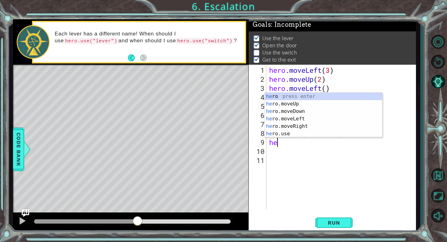
scroll to position [0, 0]
click at [300, 126] on div "he ro press enter he ro.moveUp press enter he ro.moveDown press enter he ro.mov…" at bounding box center [323, 123] width 117 height 60
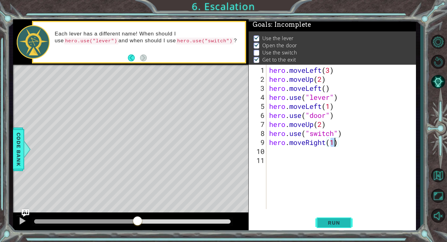
click at [329, 223] on span "Run" at bounding box center [334, 222] width 25 height 6
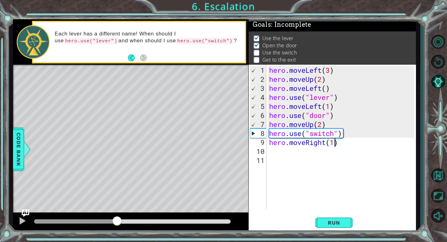
click at [117, 219] on div at bounding box center [132, 221] width 196 height 4
click at [345, 132] on div "hero . moveLeft ( 3 ) hero . moveUp ( 2 ) hero . moveLeft ( ) hero . use ( "lev…" at bounding box center [343, 146] width 150 height 162
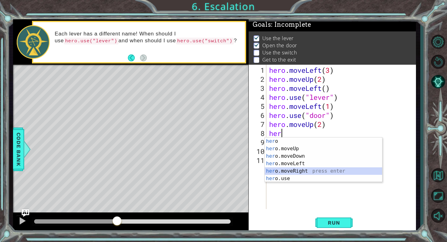
click at [299, 169] on div "her o press enter her o.moveUp press enter her o.moveDown press enter her o.mov…" at bounding box center [323, 167] width 117 height 60
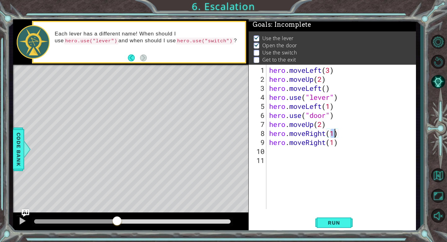
click at [341, 139] on div "hero . moveLeft ( 3 ) hero . moveUp ( 2 ) hero . moveLeft ( ) hero . use ( "lev…" at bounding box center [343, 146] width 150 height 162
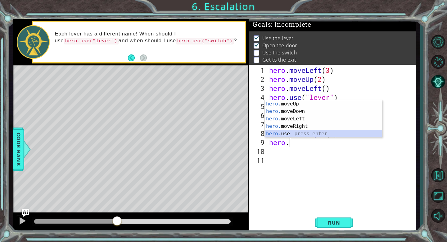
click at [295, 131] on div "hero. moveUp press enter hero. moveDown press enter hero. moveLeft press enter …" at bounding box center [323, 126] width 117 height 52
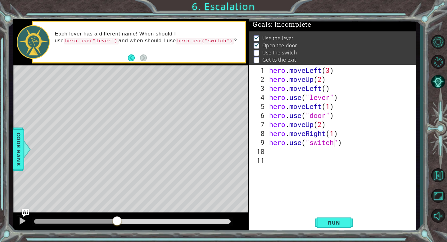
scroll to position [0, 3]
click at [331, 217] on button "Run" at bounding box center [333, 222] width 37 height 17
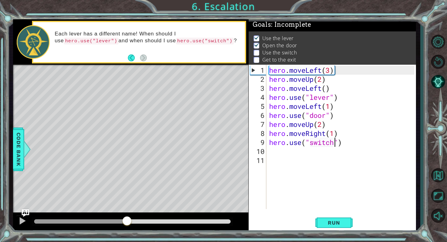
click at [127, 219] on div at bounding box center [132, 221] width 196 height 4
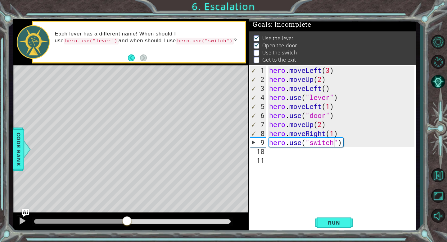
click at [109, 222] on div at bounding box center [80, 221] width 93 height 4
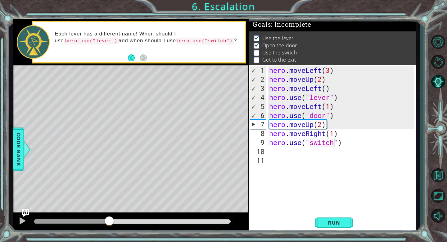
click at [143, 179] on div "Level Map" at bounding box center [156, 156] width 287 height 183
click at [23, 223] on div at bounding box center [22, 220] width 8 height 8
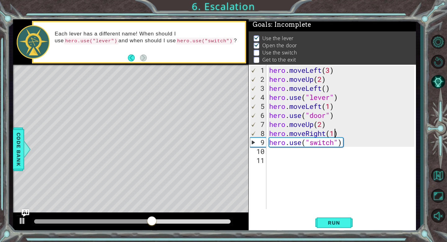
click at [334, 133] on div "hero . moveLeft ( 3 ) hero . moveUp ( 2 ) hero . moveLeft ( ) hero . use ( "lev…" at bounding box center [343, 146] width 150 height 162
type textarea "hero.moveRight(2)"
click at [320, 219] on button "Run" at bounding box center [333, 222] width 37 height 17
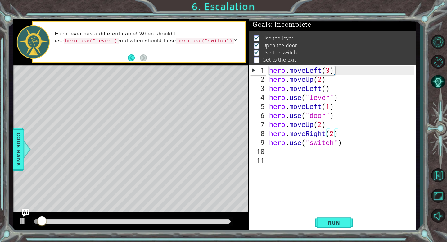
click at [115, 219] on div at bounding box center [132, 221] width 196 height 4
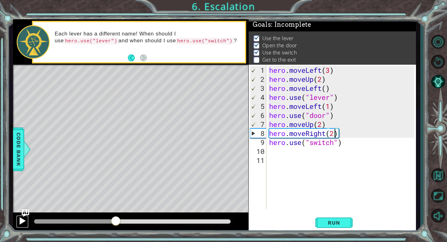
click at [24, 219] on div at bounding box center [22, 220] width 8 height 8
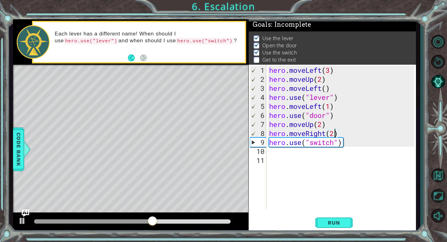
click at [300, 154] on div "hero . moveLeft ( 3 ) hero . moveUp ( 2 ) hero . moveLeft ( ) hero . use ( "lev…" at bounding box center [343, 146] width 150 height 162
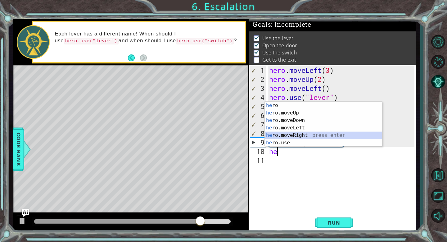
click at [291, 135] on div "he ro press enter he ro.moveUp press enter he ro.moveDown press enter he ro.mov…" at bounding box center [323, 132] width 117 height 60
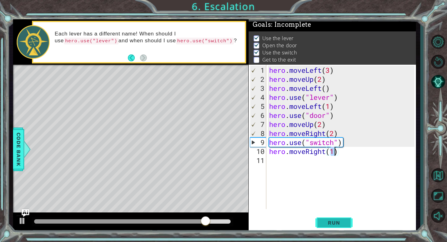
type textarea "hero.moveRight(1)"
click at [342, 225] on span "Run" at bounding box center [334, 222] width 25 height 6
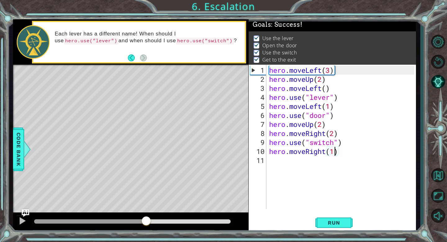
click at [146, 222] on div at bounding box center [132, 221] width 196 height 4
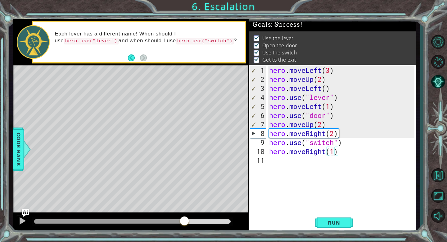
click at [185, 222] on div at bounding box center [132, 221] width 196 height 4
click at [20, 224] on div at bounding box center [22, 220] width 8 height 8
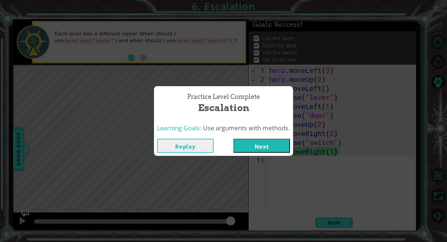
click at [250, 145] on button "Next" at bounding box center [261, 145] width 56 height 14
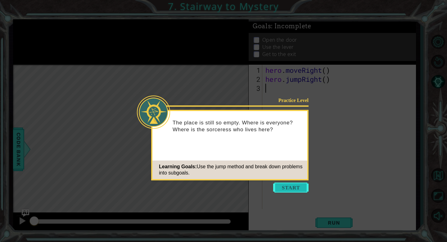
click at [284, 185] on button "Start" at bounding box center [290, 187] width 35 height 10
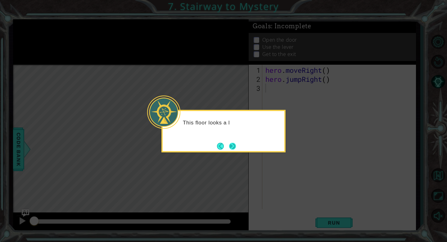
click at [231, 142] on button "Next" at bounding box center [232, 145] width 9 height 9
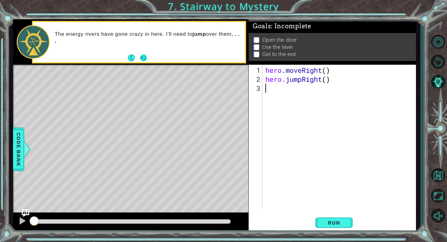
click at [145, 56] on button "Next" at bounding box center [143, 57] width 7 height 7
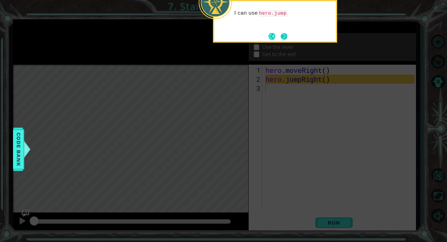
click at [282, 40] on button "Next" at bounding box center [284, 36] width 7 height 7
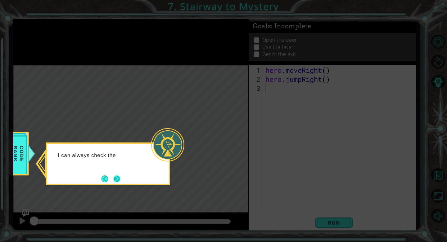
click at [117, 175] on button "Next" at bounding box center [116, 178] width 7 height 7
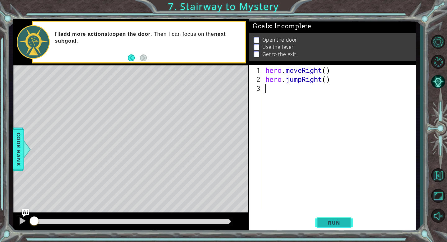
click at [329, 221] on span "Run" at bounding box center [334, 222] width 25 height 6
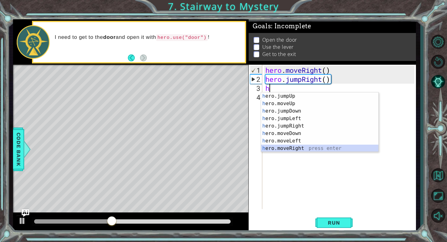
click at [281, 148] on div "h ero.jumpUp press enter h ero.moveUp press enter h ero.jumpDown press enter h …" at bounding box center [319, 129] width 117 height 75
type textarea "hero.moveRight(1)"
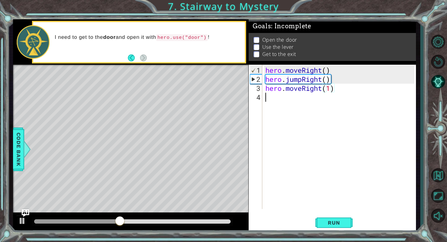
click at [281, 96] on div "hero . moveRight ( ) hero . jumpRight ( ) hero . moveRight ( 1 )" at bounding box center [340, 146] width 153 height 162
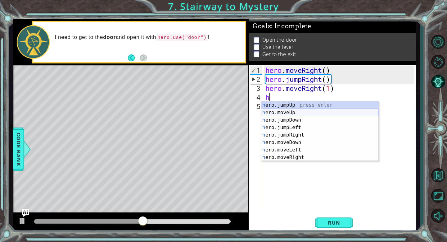
click at [288, 113] on div "h ero.jumpUp press enter h ero.moveUp press enter h ero.jumpDown press enter h …" at bounding box center [319, 138] width 117 height 75
type textarea "hero.moveUp(1)"
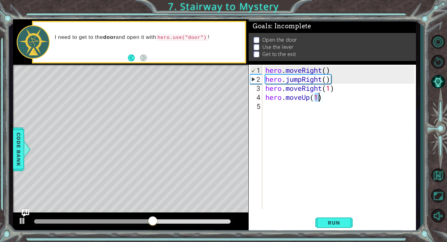
click at [275, 110] on div "hero . moveRight ( ) hero . jumpRight ( ) hero . moveRight ( 1 ) hero . moveUp …" at bounding box center [340, 146] width 153 height 162
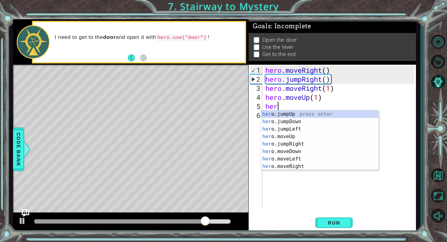
scroll to position [7, 0]
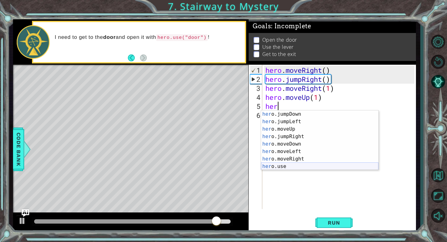
click at [303, 164] on div "her o.jumpDown press enter her o.jumpLeft press enter her o.moveUp press enter …" at bounding box center [319, 147] width 117 height 75
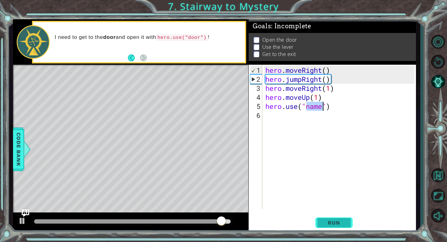
click at [333, 220] on span "Run" at bounding box center [334, 222] width 25 height 6
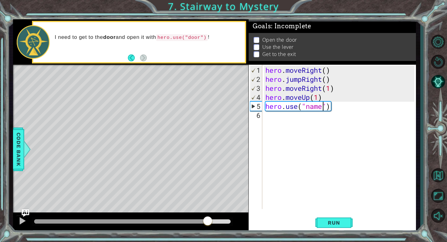
click at [208, 220] on div at bounding box center [132, 221] width 196 height 4
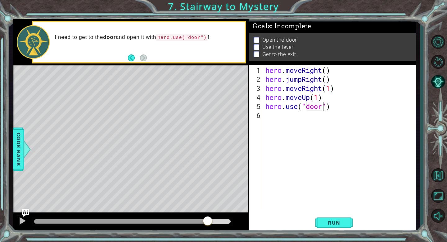
scroll to position [0, 2]
type textarea "hero.use("door")"
click at [335, 224] on span "Run" at bounding box center [334, 222] width 25 height 6
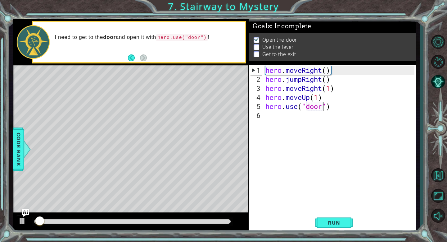
click at [203, 217] on div at bounding box center [132, 221] width 201 height 9
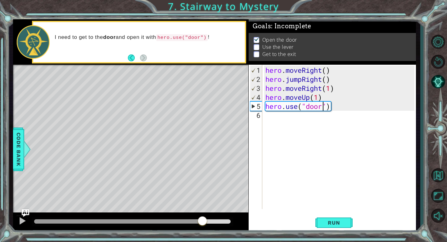
click at [202, 220] on div at bounding box center [132, 221] width 196 height 4
click at [279, 118] on div "hero . moveRight ( ) hero . jumpRight ( ) hero . moveRight ( 1 ) hero . moveUp …" at bounding box center [340, 146] width 153 height 162
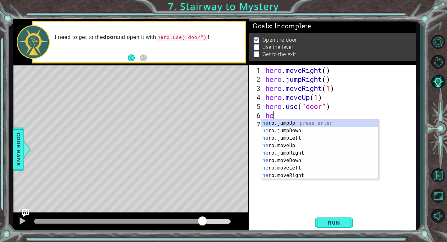
scroll to position [0, 0]
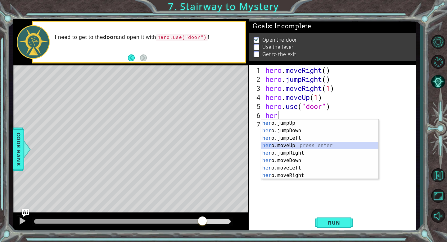
click at [273, 144] on div "her o.jumpUp press enter her o.jumpDown press enter her o.jumpLeft press enter …" at bounding box center [319, 156] width 117 height 75
type textarea "hero.moveUp(1)"
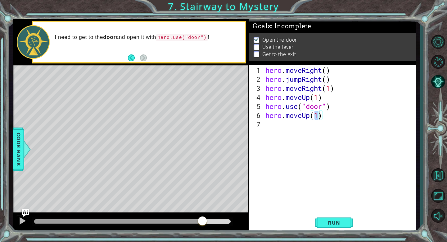
click at [281, 127] on div "hero . moveRight ( ) hero . jumpRight ( ) hero . moveRight ( 1 ) hero . moveUp …" at bounding box center [340, 146] width 153 height 162
click at [317, 115] on div "hero . moveRight ( ) hero . jumpRight ( ) hero . moveRight ( 1 ) hero . moveUp …" at bounding box center [340, 146] width 153 height 162
type textarea "hero.moveUp(2)"
click at [270, 128] on div "hero . moveRight ( ) hero . jumpRight ( ) hero . moveRight ( 1 ) hero . moveUp …" at bounding box center [340, 146] width 153 height 162
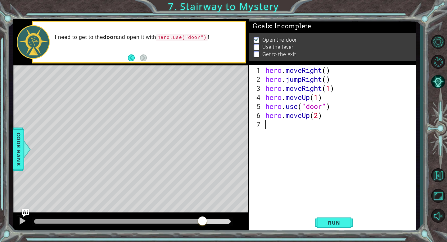
scroll to position [0, 0]
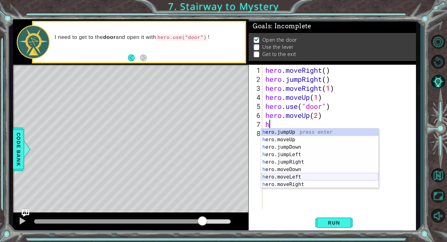
click at [280, 176] on div "h ero.jumpUp press enter h ero.moveUp press enter h ero.jumpDown press enter h …" at bounding box center [319, 165] width 117 height 75
type textarea "hero.moveLeft(1)"
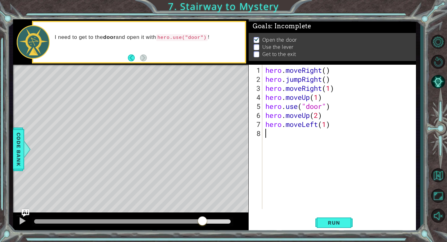
click at [291, 136] on div "hero . moveRight ( ) hero . jumpRight ( ) hero . moveRight ( 1 ) hero . moveUp …" at bounding box center [340, 146] width 153 height 162
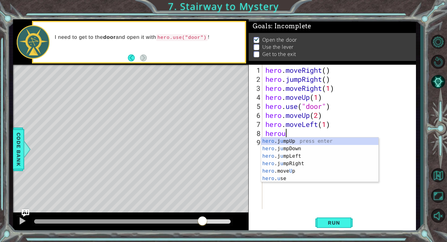
scroll to position [0, 1]
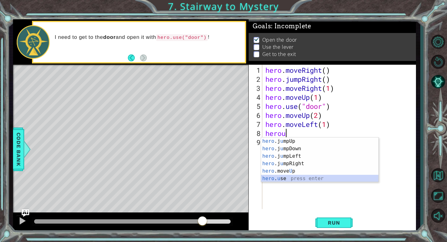
click at [290, 177] on div "hero .j u mpUp press enter hero .j u mpDown press enter hero .j u mpLeft press …" at bounding box center [319, 167] width 117 height 60
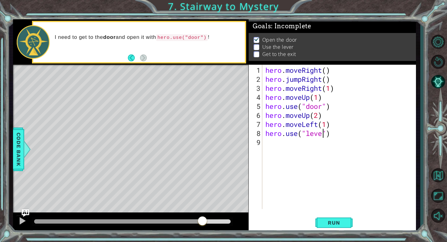
scroll to position [0, 2]
type textarea "hero.use("lever")"
click at [334, 221] on span "Run" at bounding box center [334, 222] width 25 height 6
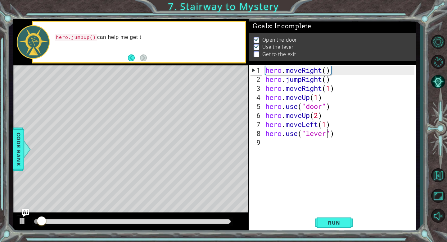
click at [198, 219] on div at bounding box center [132, 221] width 196 height 4
